Goal: Find specific page/section: Find specific page/section

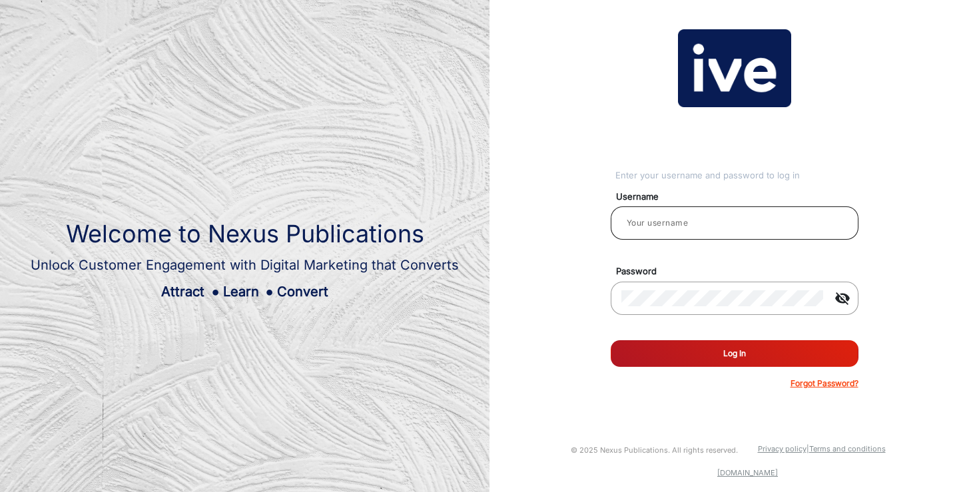
click at [666, 221] on input "email" at bounding box center [734, 223] width 226 height 16
type input "[PERSON_NAME]"
click at [738, 351] on button "Log In" at bounding box center [734, 353] width 248 height 27
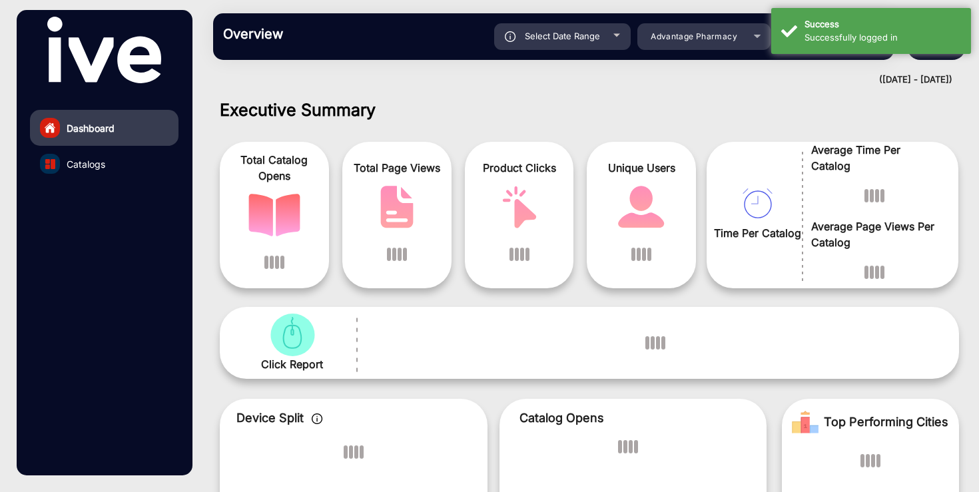
scroll to position [10, 0]
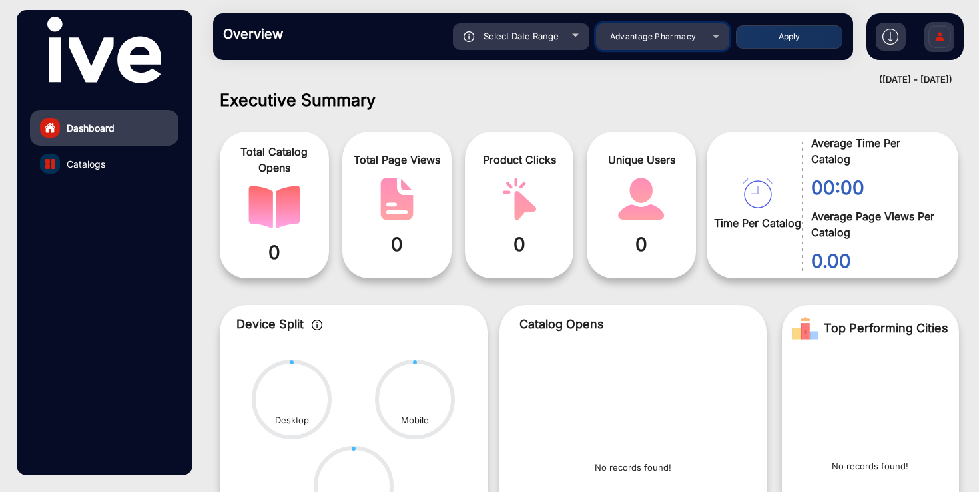
click at [650, 39] on span "Advantage Pharmacy" at bounding box center [653, 36] width 87 height 10
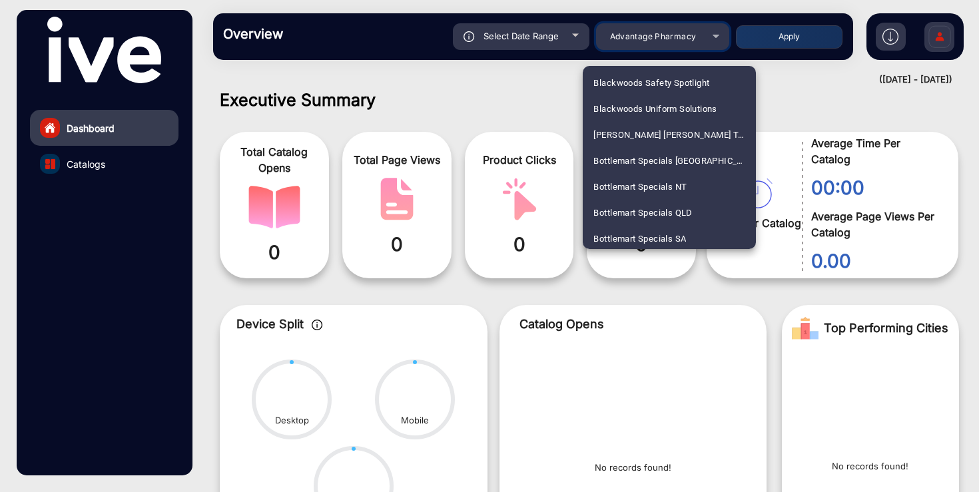
scroll to position [705, 0]
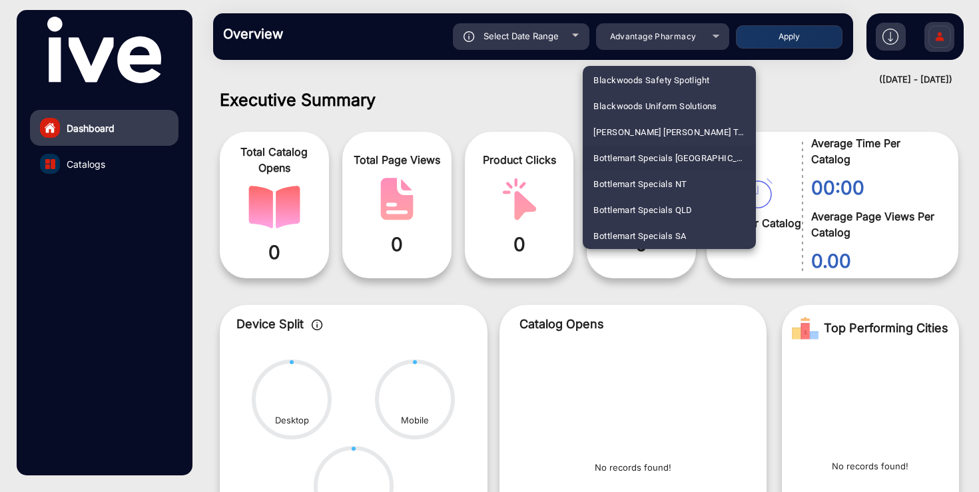
click at [635, 158] on span "Bottlemart Specials [GEOGRAPHIC_DATA]" at bounding box center [669, 158] width 152 height 26
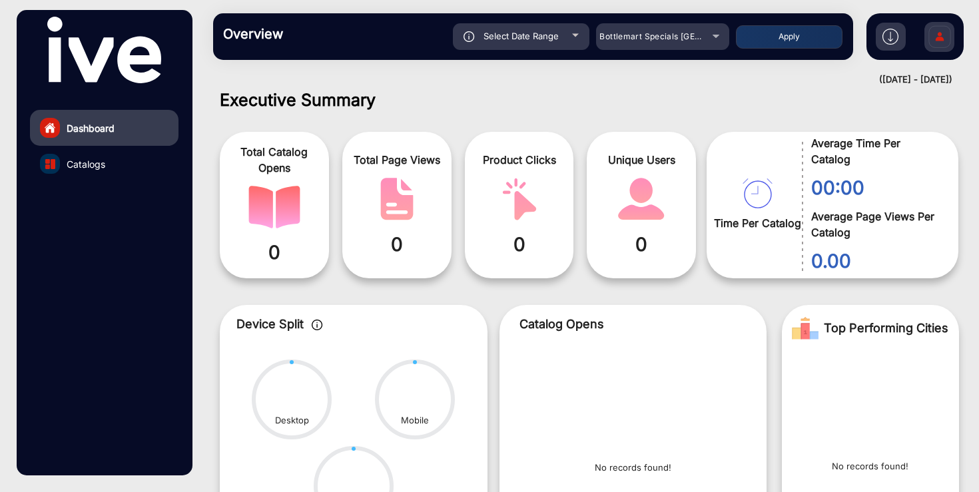
click at [539, 39] on span "Select Date Range" at bounding box center [520, 36] width 75 height 11
type input "[DATE]"
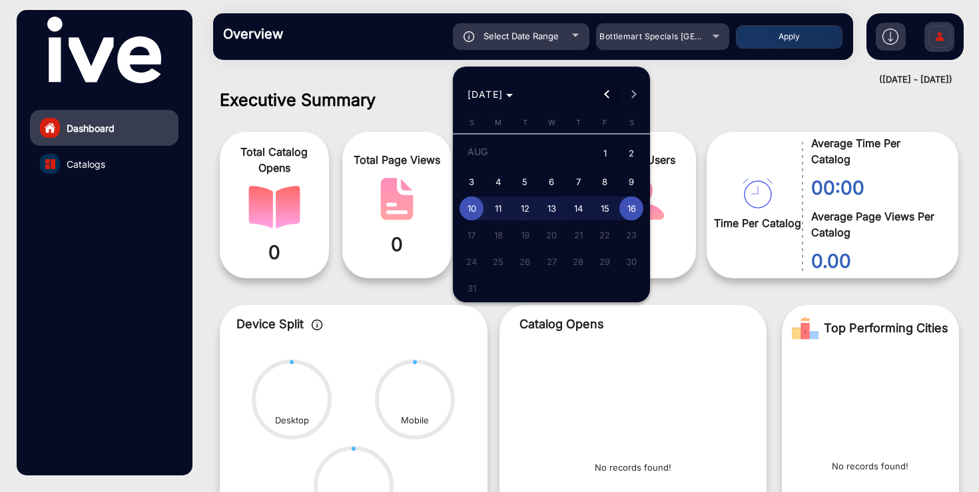
click at [608, 93] on button "Previous month" at bounding box center [606, 94] width 27 height 27
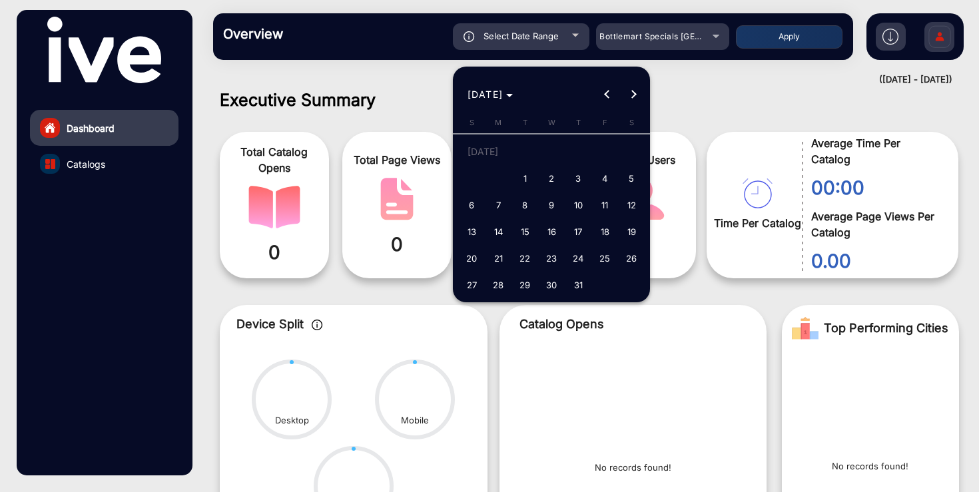
click at [549, 262] on span "23" at bounding box center [551, 258] width 24 height 24
type input "[DATE]"
click at [635, 95] on span "Next month" at bounding box center [633, 94] width 27 height 27
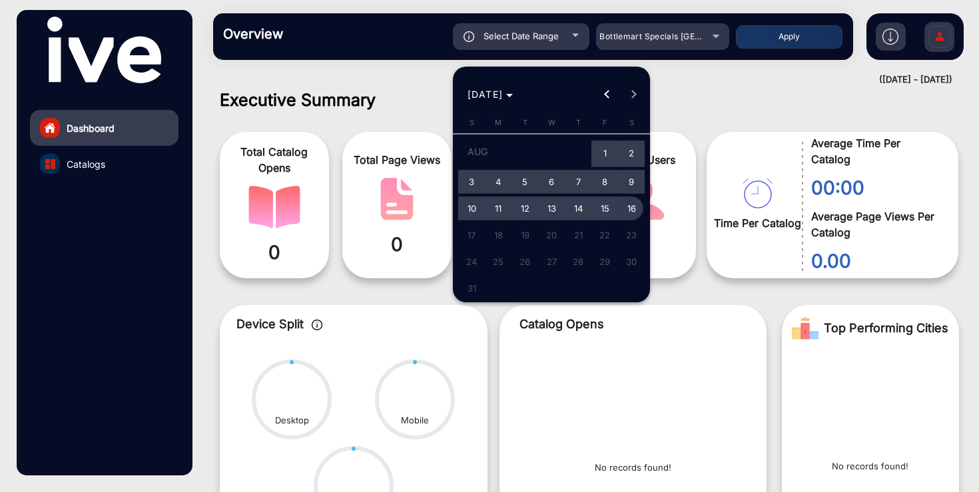
click at [632, 207] on span "16" at bounding box center [631, 208] width 24 height 24
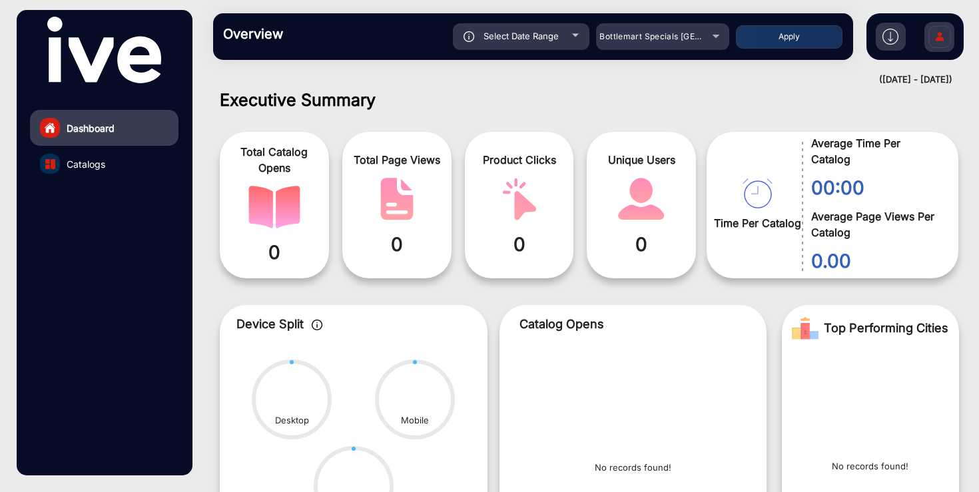
type input "[DATE]"
click at [742, 40] on button "Apply" at bounding box center [789, 36] width 107 height 23
type input "[DATE]"
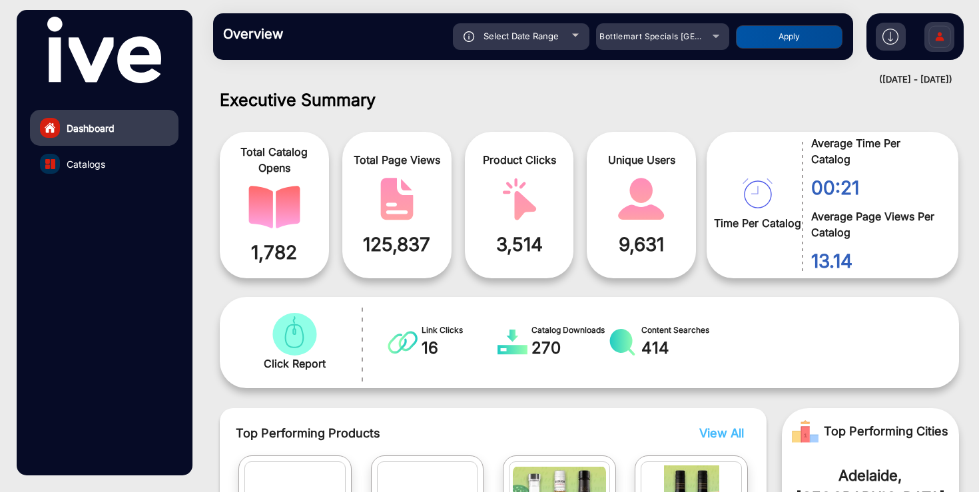
click at [111, 166] on link "Catalogs" at bounding box center [104, 164] width 148 height 36
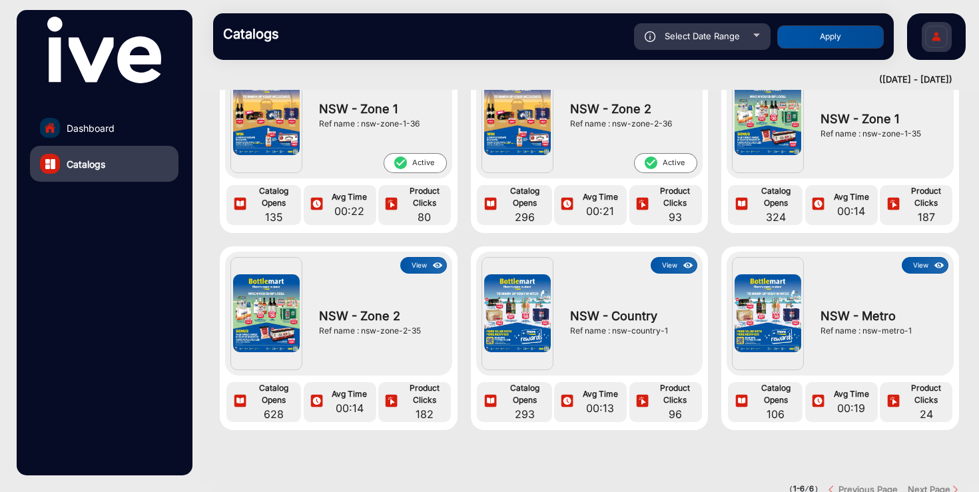
scroll to position [101, 0]
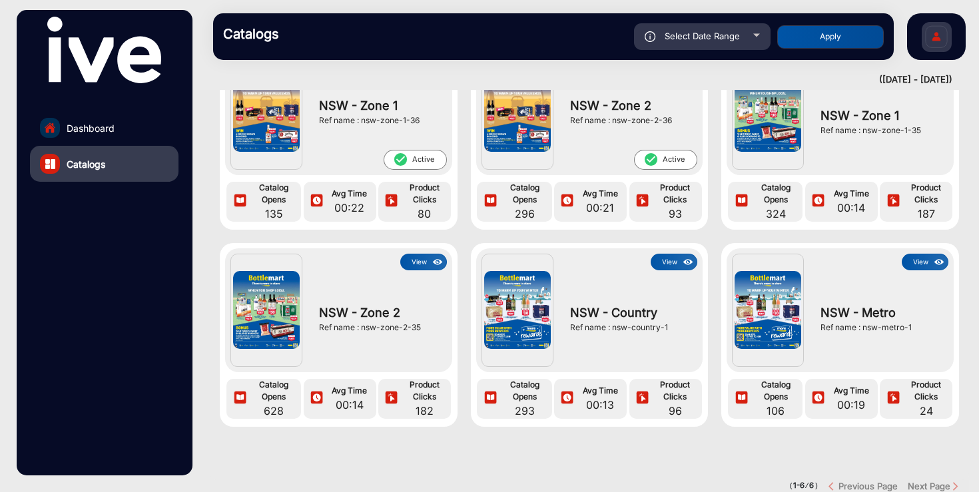
click at [690, 37] on span "Select Date Range" at bounding box center [701, 36] width 75 height 11
type input "[DATE]"
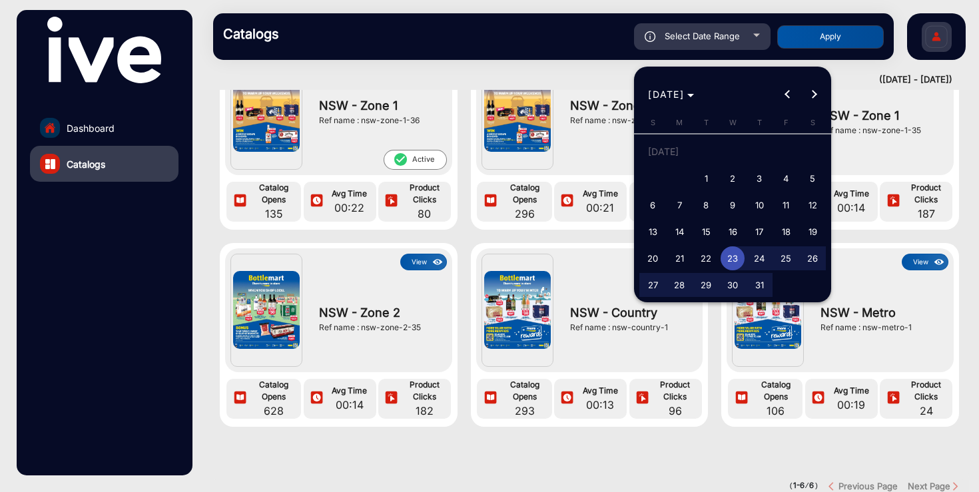
click at [706, 179] on span "1" at bounding box center [706, 178] width 24 height 24
type input "[DATE]"
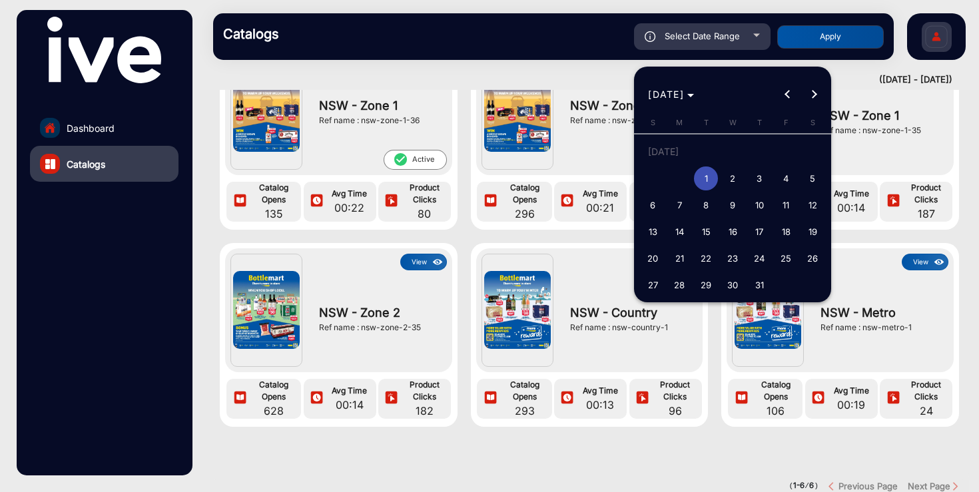
click at [594, 79] on div at bounding box center [489, 246] width 979 height 492
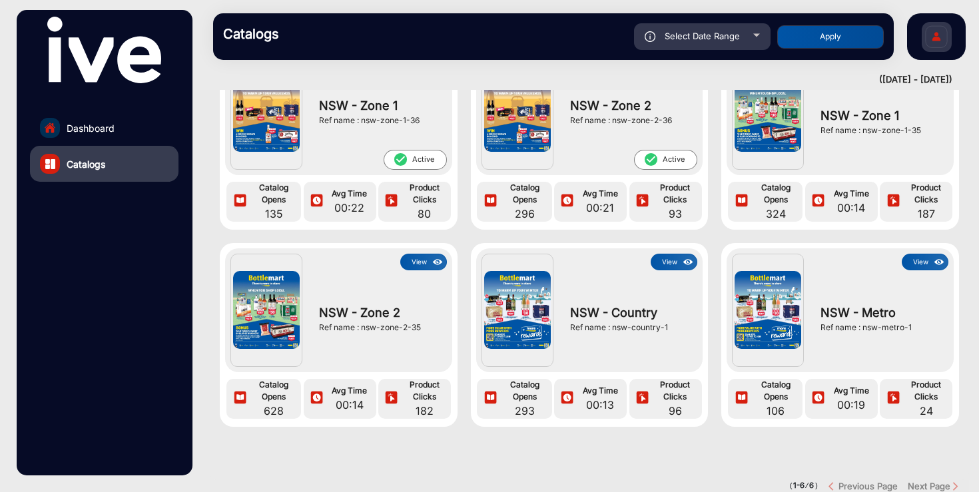
click at [753, 40] on div "Select Date Range" at bounding box center [702, 36] width 136 height 27
type input "[DATE]"
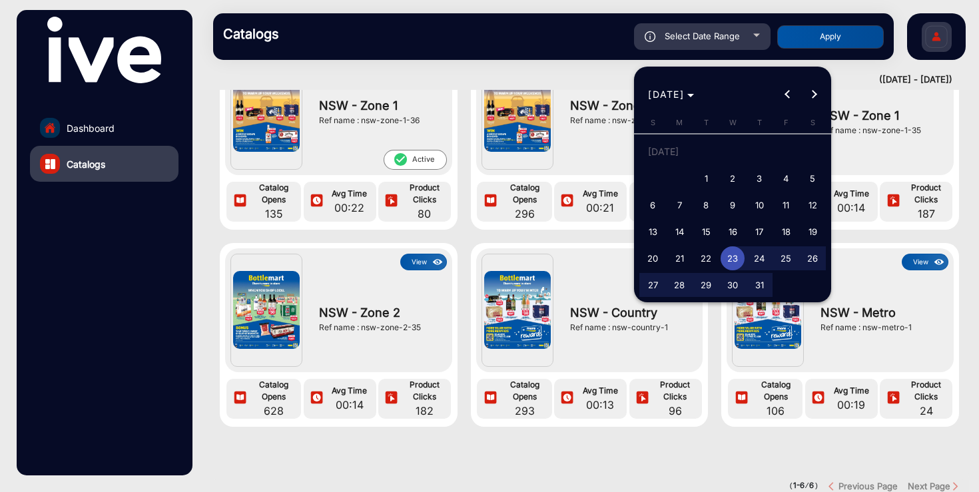
click at [706, 180] on span "1" at bounding box center [706, 178] width 24 height 24
type input "[DATE]"
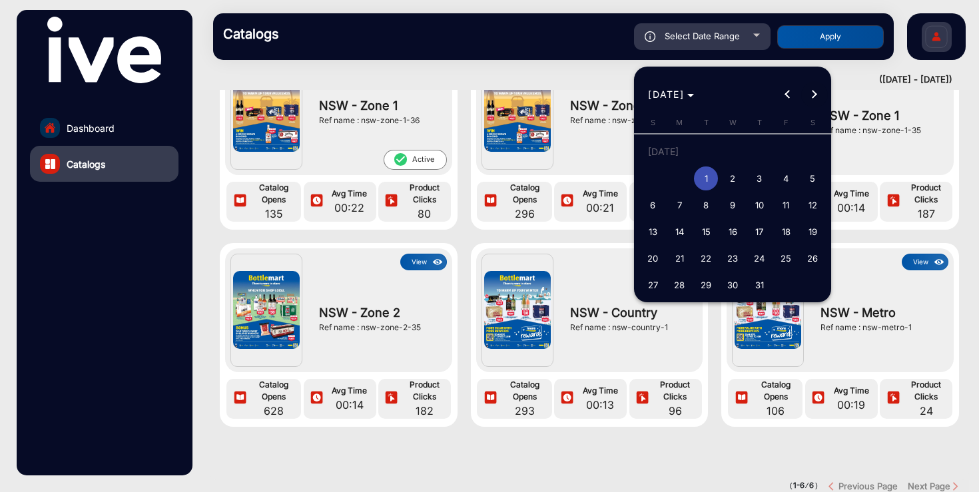
click at [816, 95] on button "Next month" at bounding box center [814, 94] width 27 height 27
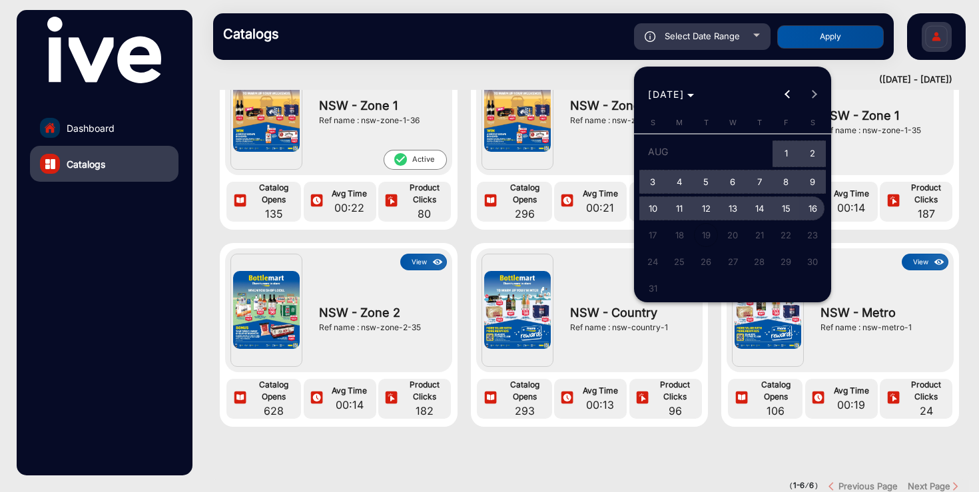
click at [815, 207] on span "16" at bounding box center [812, 208] width 24 height 24
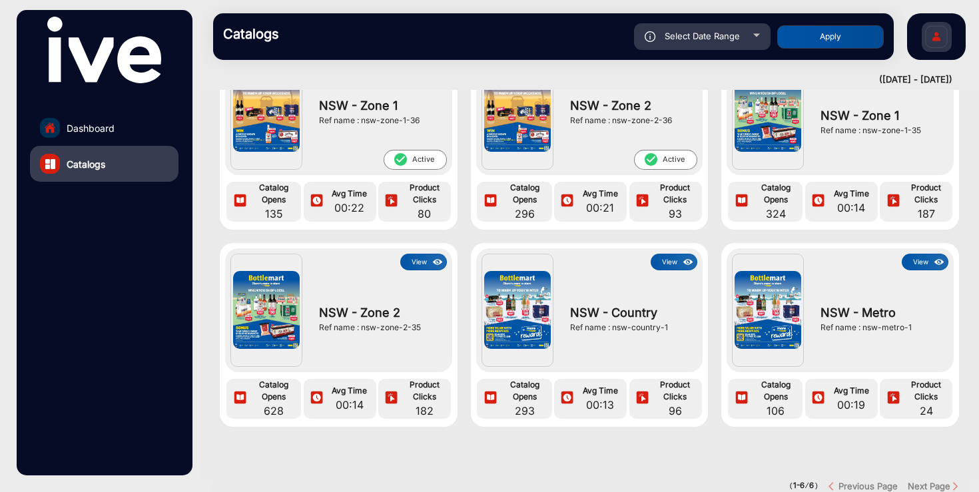
type input "[DATE]"
click at [829, 41] on button "Apply" at bounding box center [830, 36] width 107 height 23
type input "[DATE]"
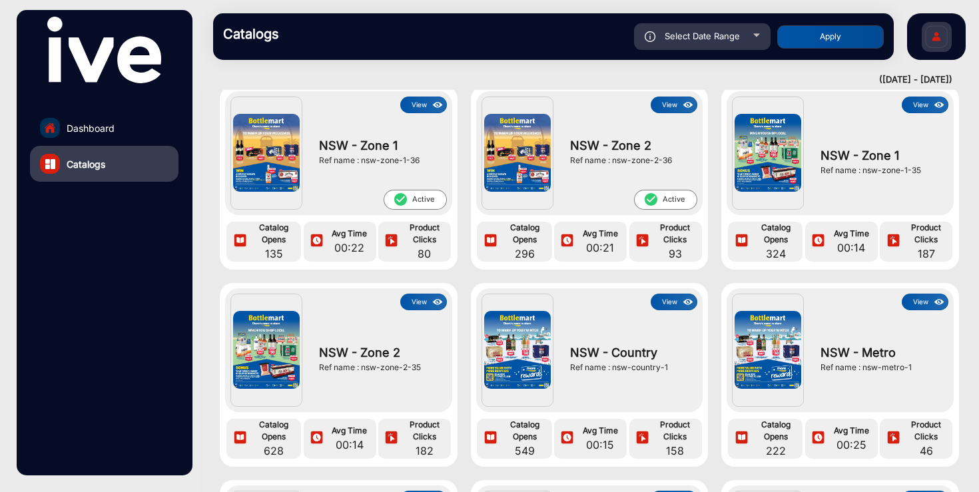
scroll to position [0, 0]
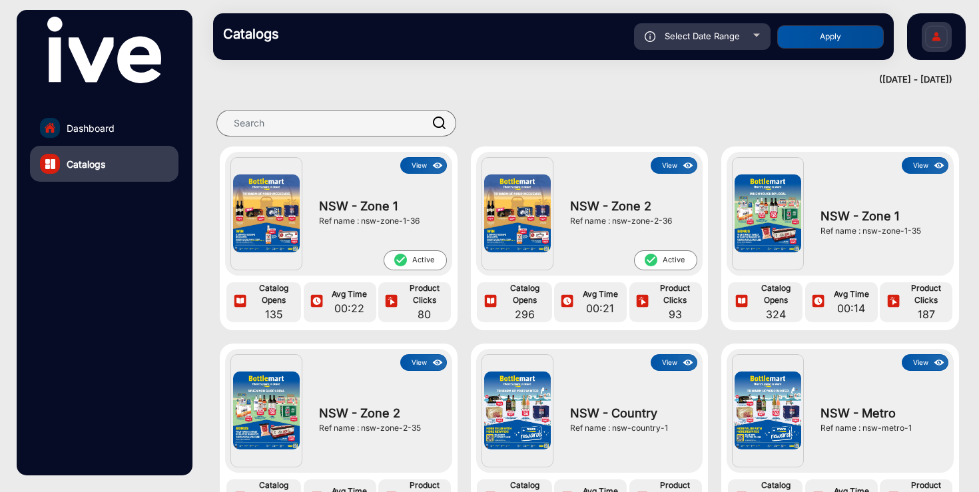
click at [704, 37] on span "Select Date Range" at bounding box center [701, 36] width 75 height 11
type input "[DATE]"
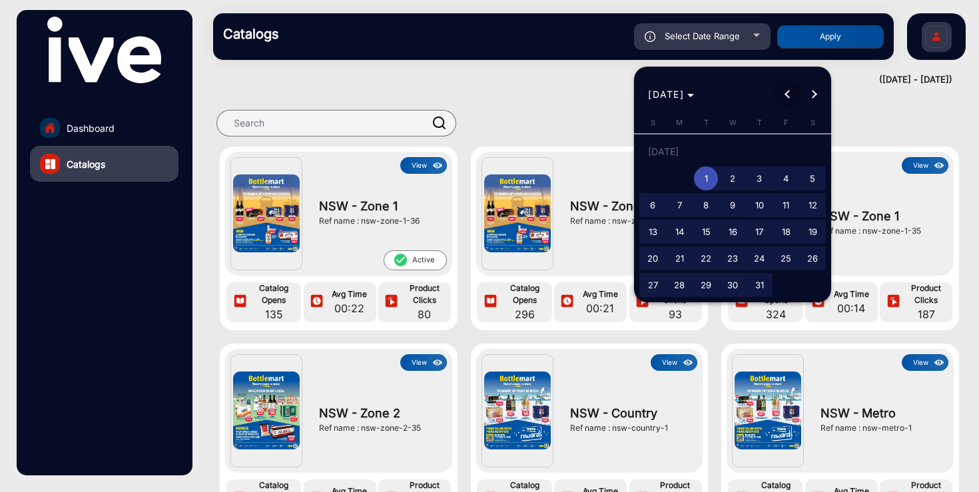
click at [785, 96] on span "Previous month" at bounding box center [787, 94] width 27 height 27
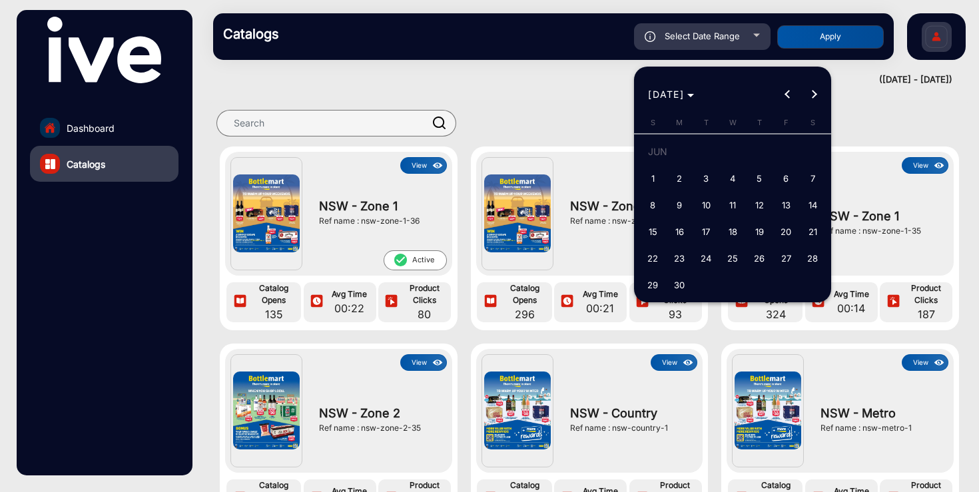
click at [652, 176] on span "1" at bounding box center [652, 178] width 24 height 24
type input "[DATE]"
click at [817, 93] on span "Next month" at bounding box center [814, 94] width 27 height 27
click at [817, 93] on div "[DATE] [DATE]" at bounding box center [732, 94] width 190 height 27
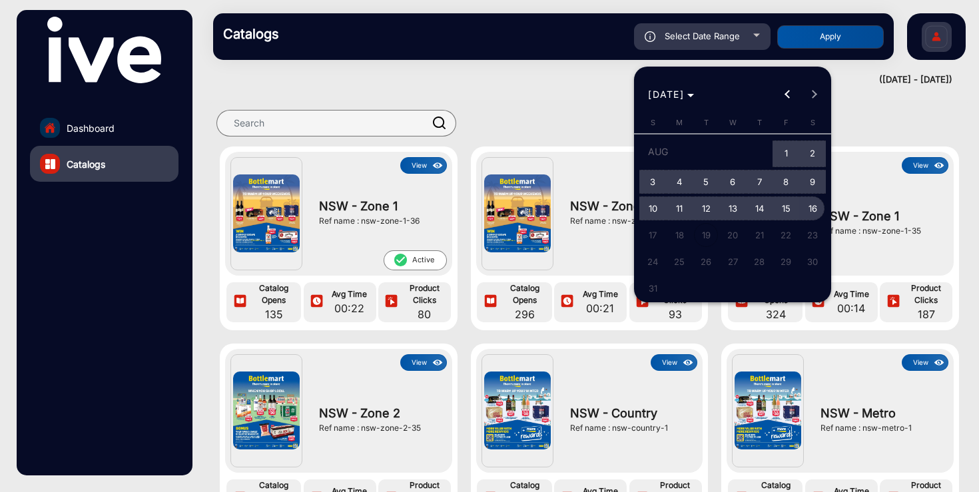
click at [817, 208] on span "16" at bounding box center [812, 208] width 24 height 24
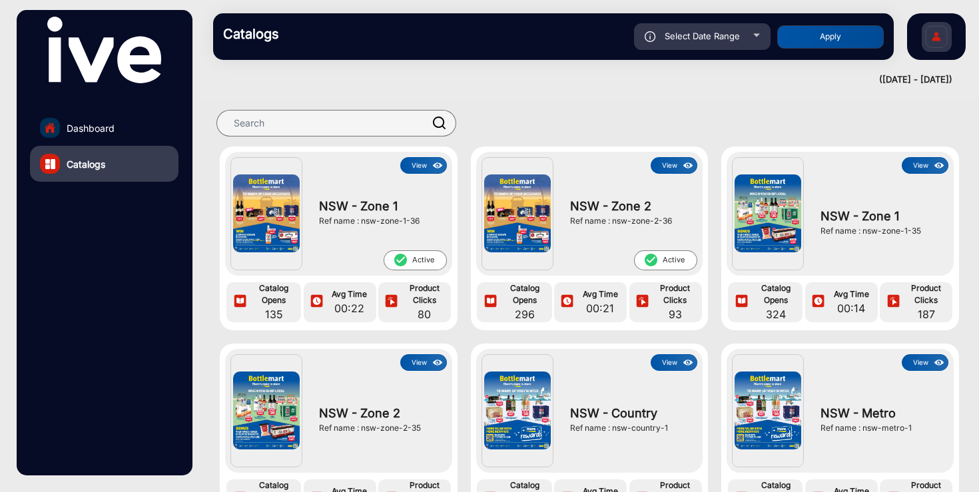
type input "[DATE]"
click at [841, 39] on button "Apply" at bounding box center [830, 36] width 107 height 23
type input "[DATE]"
click at [710, 37] on span "Select Date Range" at bounding box center [701, 36] width 75 height 11
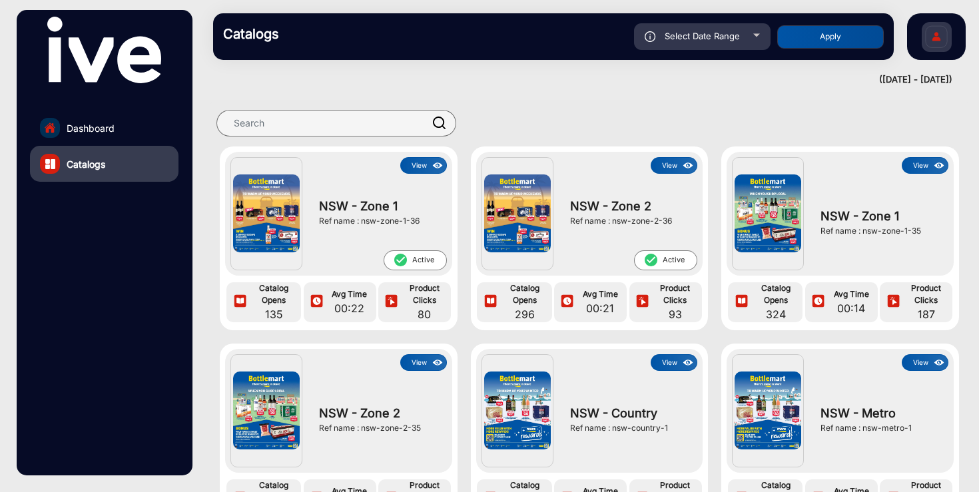
type input "[DATE]"
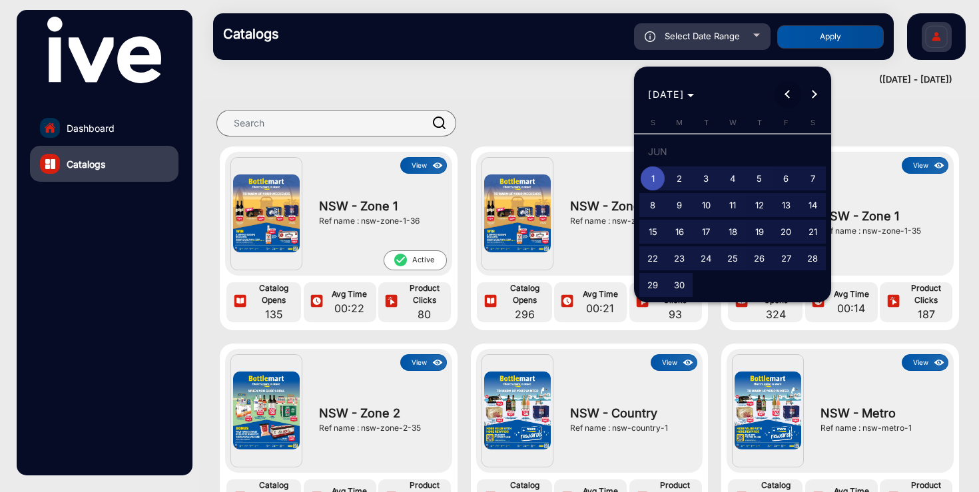
click at [789, 91] on button "Previous month" at bounding box center [787, 94] width 27 height 27
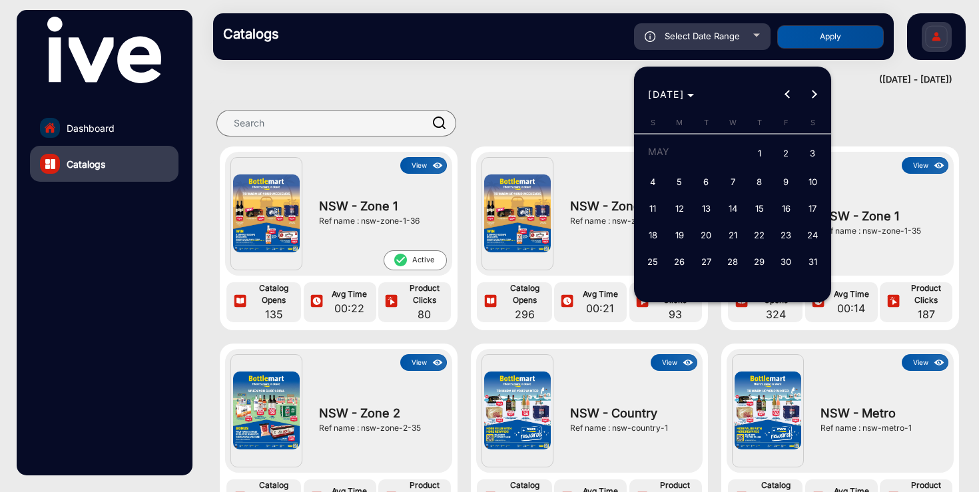
click at [732, 236] on span "21" at bounding box center [732, 235] width 24 height 24
type input "[DATE]"
click at [813, 100] on span "Next month" at bounding box center [814, 94] width 27 height 27
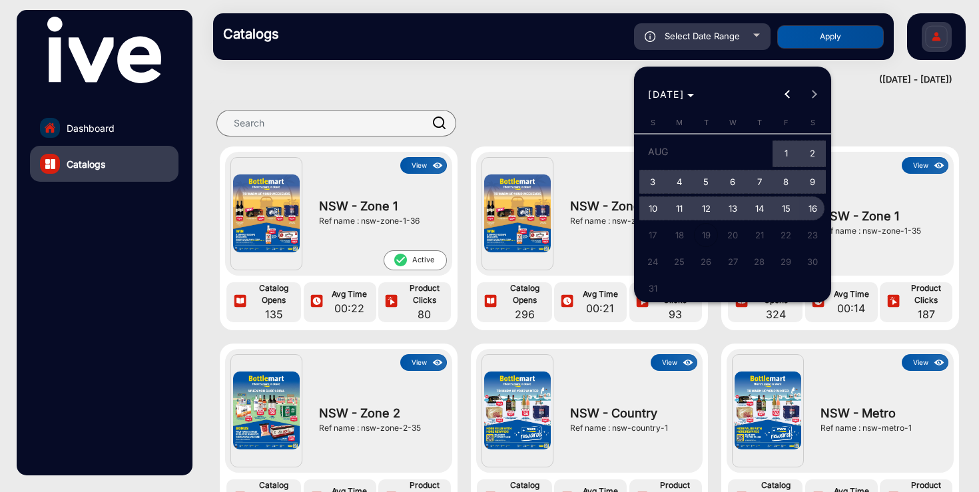
click at [815, 214] on span "16" at bounding box center [812, 208] width 24 height 24
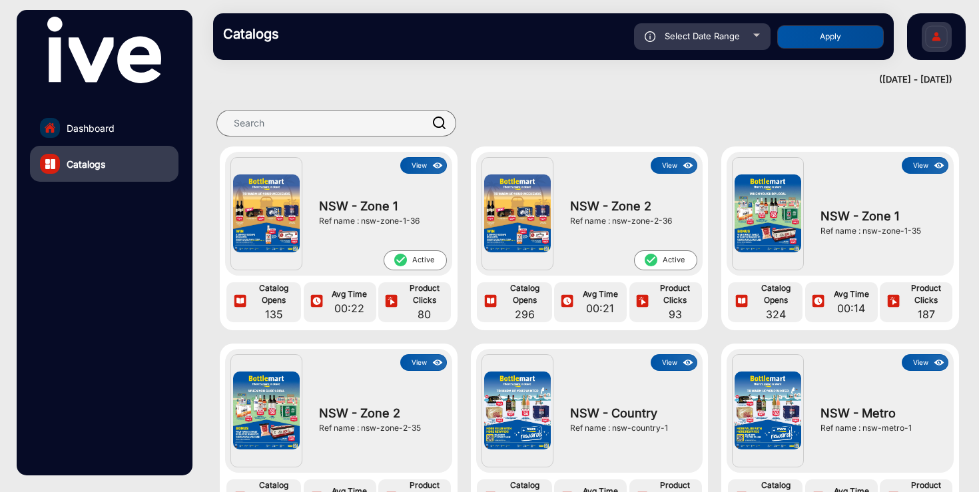
type input "[DATE]"
click at [832, 37] on button "Apply" at bounding box center [830, 36] width 107 height 23
type input "[DATE]"
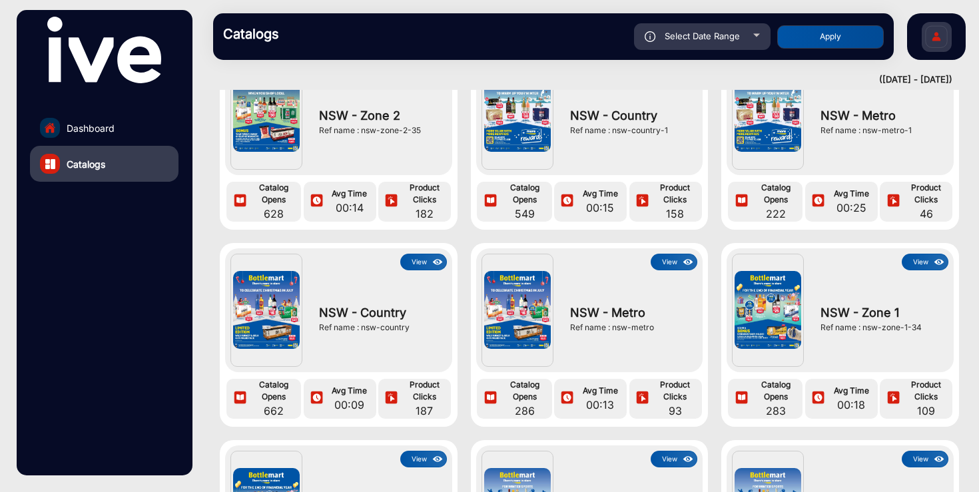
scroll to position [308, 0]
